Goal: Task Accomplishment & Management: Manage account settings

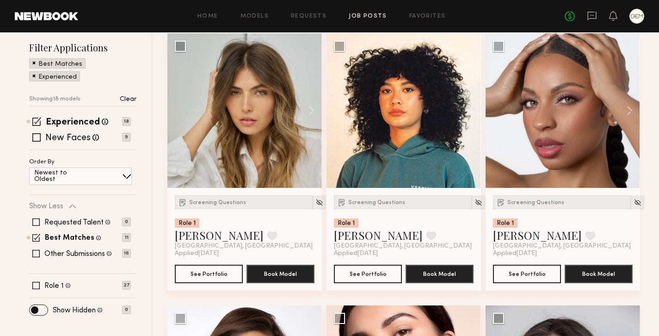
scroll to position [162, 0]
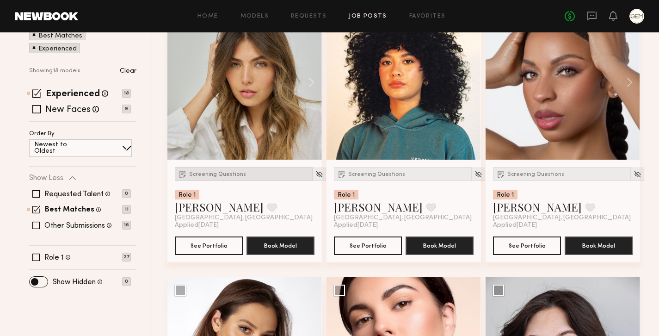
click at [206, 174] on span "Screening Questions" at bounding box center [217, 174] width 57 height 6
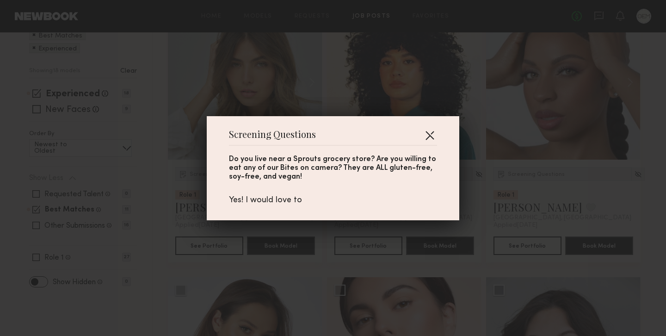
click at [422, 138] on button "button" at bounding box center [429, 135] width 15 height 15
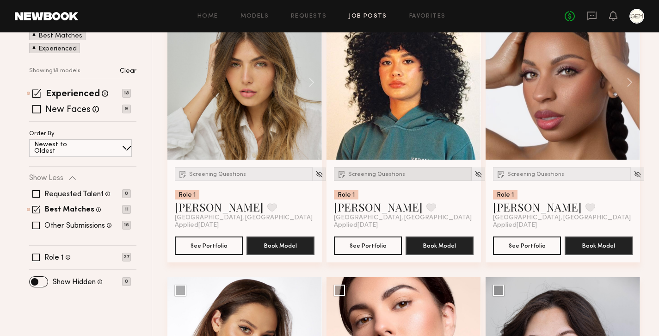
click at [368, 177] on span "Screening Questions" at bounding box center [376, 174] width 57 height 6
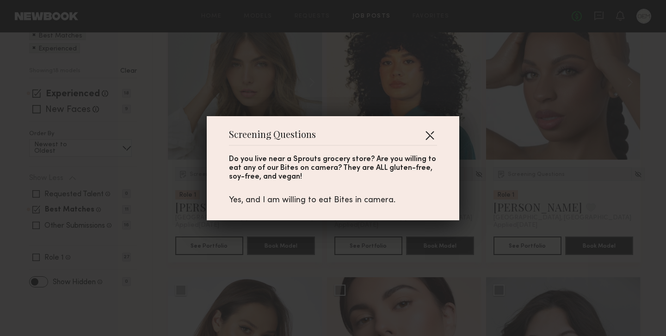
click at [422, 133] on button "button" at bounding box center [429, 135] width 15 height 15
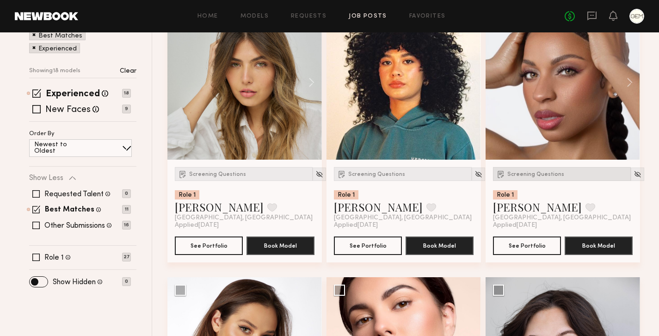
click at [545, 170] on div "Screening Questions" at bounding box center [562, 174] width 138 height 14
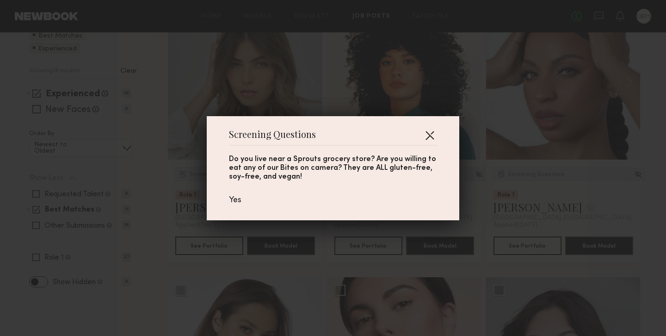
click at [422, 132] on button "button" at bounding box center [429, 135] width 15 height 15
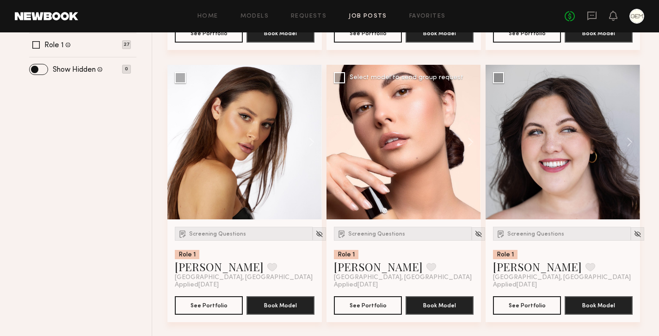
scroll to position [377, 0]
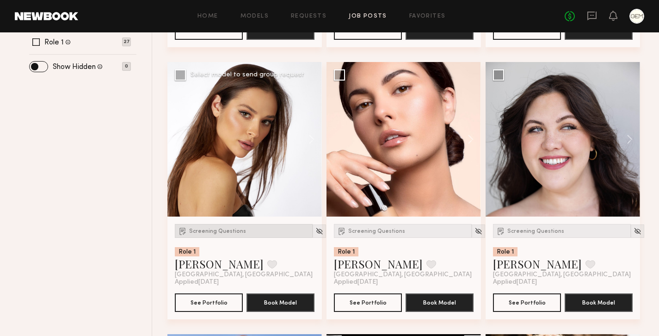
click at [246, 231] on div "Screening Questions" at bounding box center [244, 231] width 138 height 14
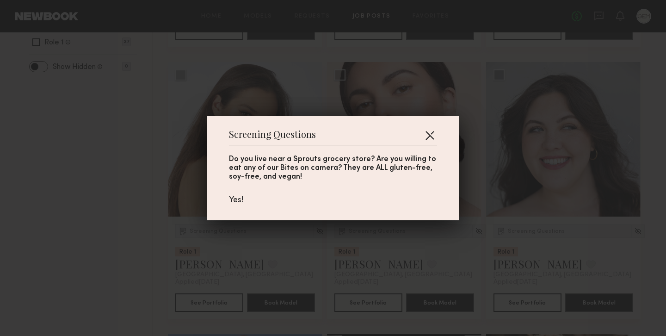
click at [431, 134] on button "button" at bounding box center [429, 135] width 15 height 15
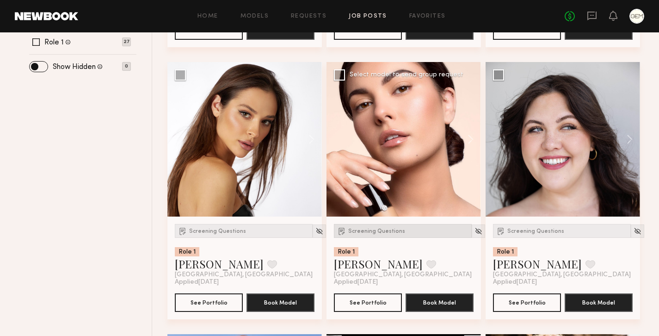
click at [360, 229] on span "Screening Questions" at bounding box center [376, 231] width 57 height 6
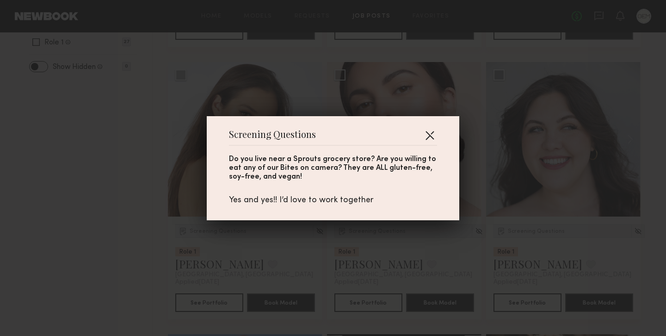
click at [428, 133] on button "button" at bounding box center [429, 135] width 15 height 15
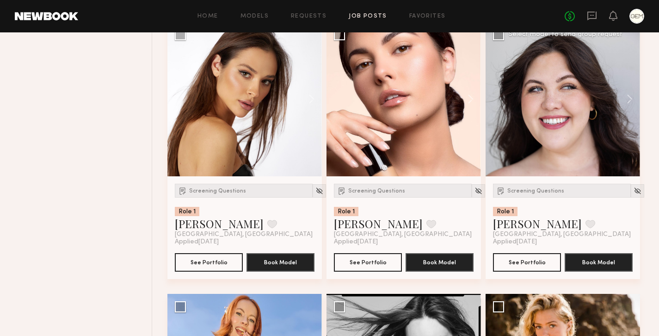
scroll to position [421, 0]
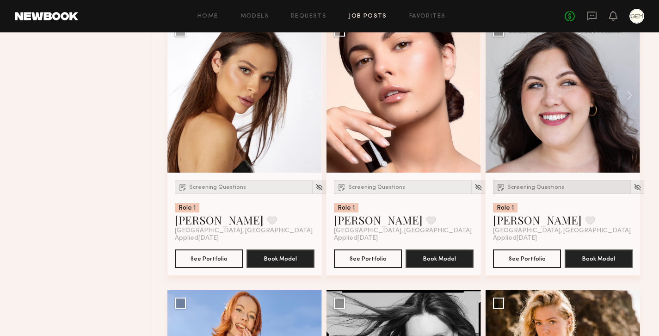
click at [537, 190] on div "Screening Questions" at bounding box center [562, 187] width 138 height 14
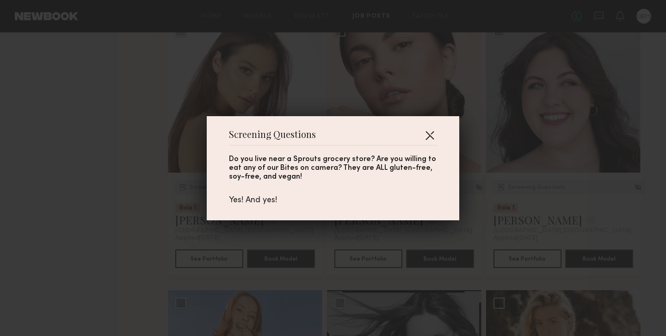
click at [428, 135] on button "button" at bounding box center [429, 135] width 15 height 15
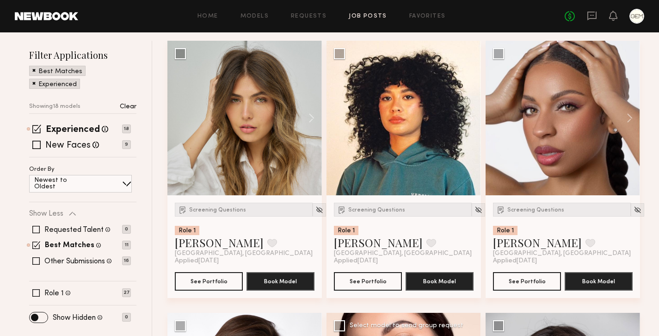
scroll to position [0, 0]
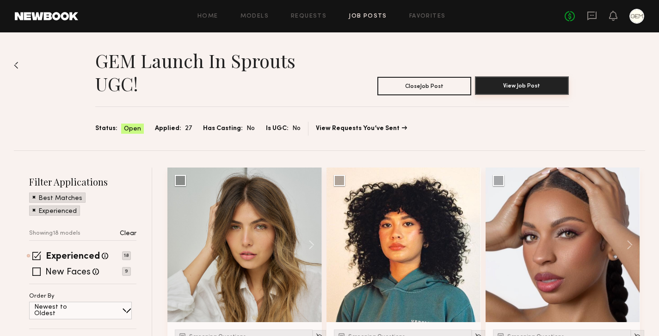
click at [505, 89] on button "View Job Post" at bounding box center [522, 85] width 94 height 18
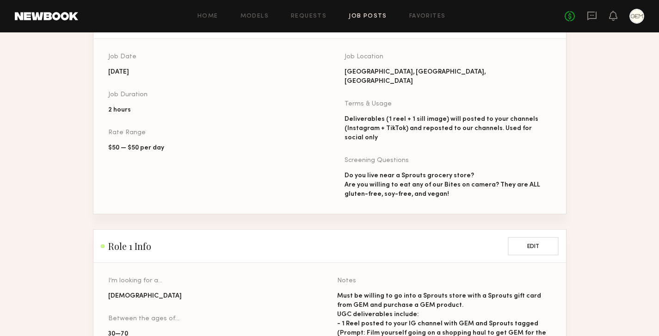
scroll to position [431, 0]
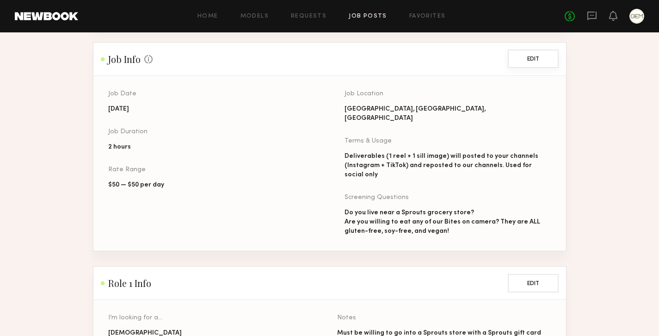
click at [542, 53] on button "Edit" at bounding box center [532, 58] width 51 height 18
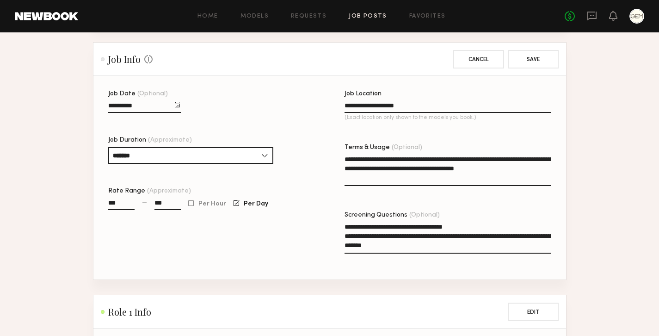
click at [460, 232] on textarea "**********" at bounding box center [447, 237] width 207 height 31
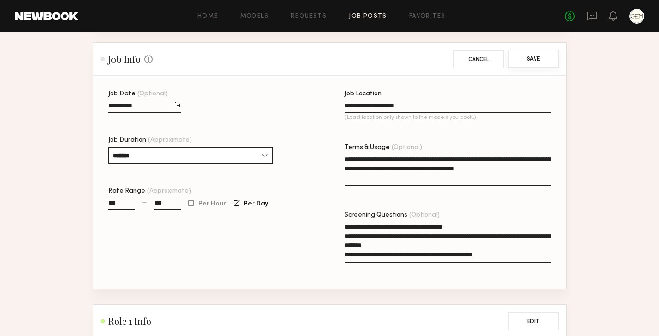
type textarea "**********"
click at [528, 50] on button "Save" at bounding box center [532, 58] width 51 height 18
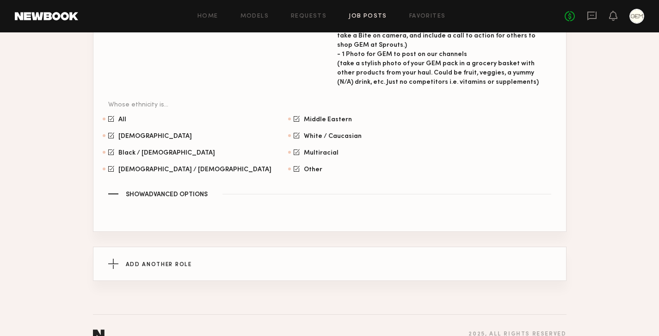
scroll to position [605, 0]
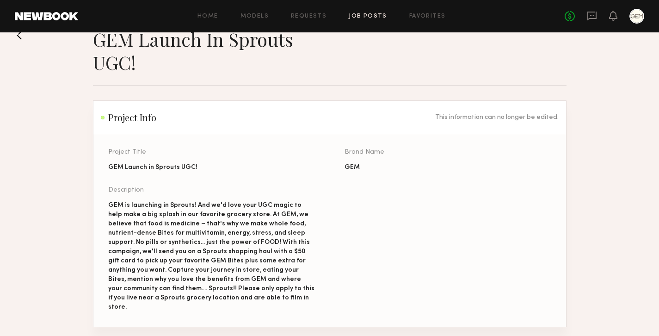
scroll to position [0, 0]
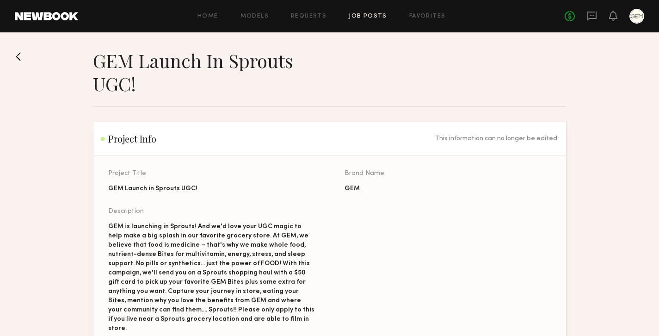
click at [19, 59] on button at bounding box center [22, 56] width 15 height 15
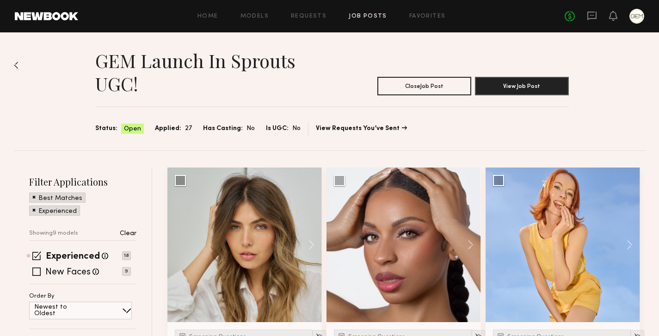
click at [50, 96] on div "GEM Launch in Sprouts UGC! Close Job Post View Job Post Status: Open Applied: 2…" at bounding box center [329, 91] width 631 height 118
